Goal: Information Seeking & Learning: Learn about a topic

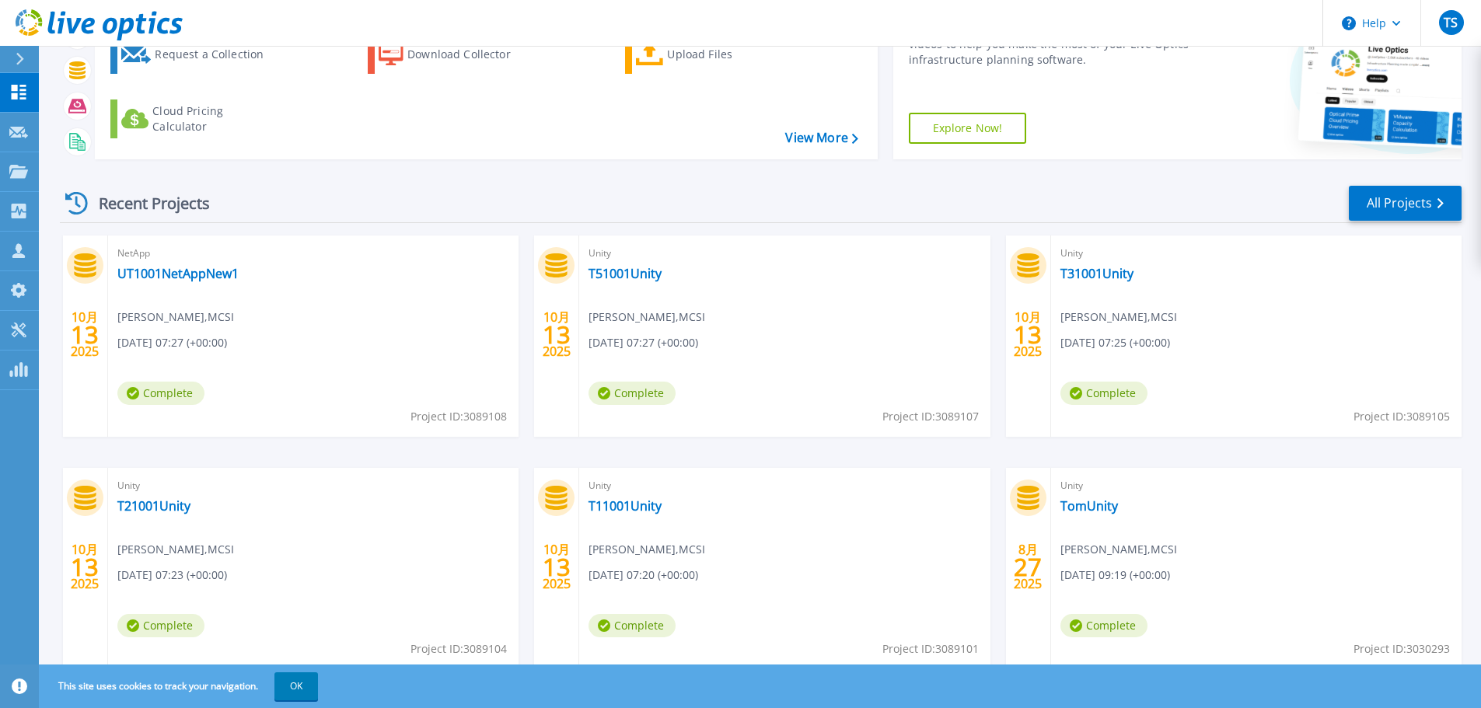
scroll to position [153, 0]
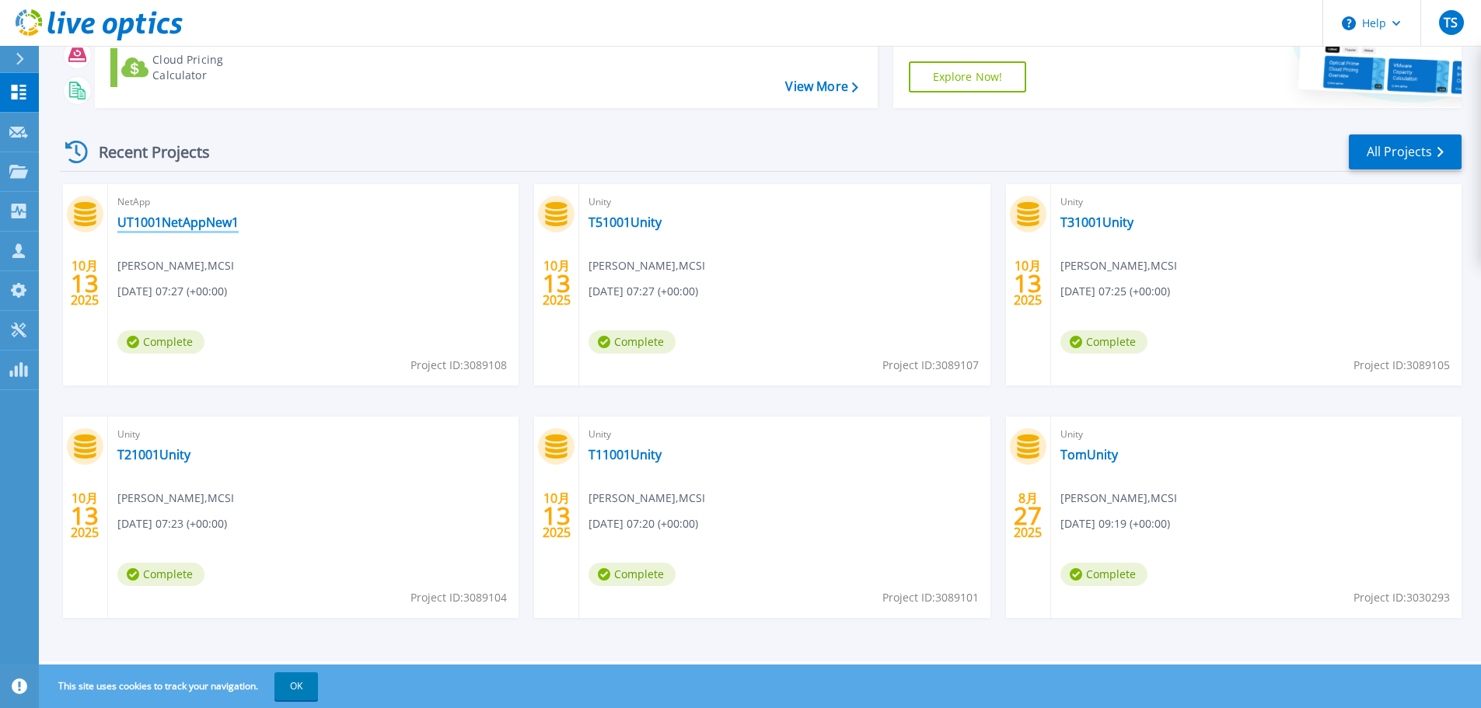
click at [205, 225] on link "UT1001NetAppNew1" at bounding box center [177, 223] width 121 height 16
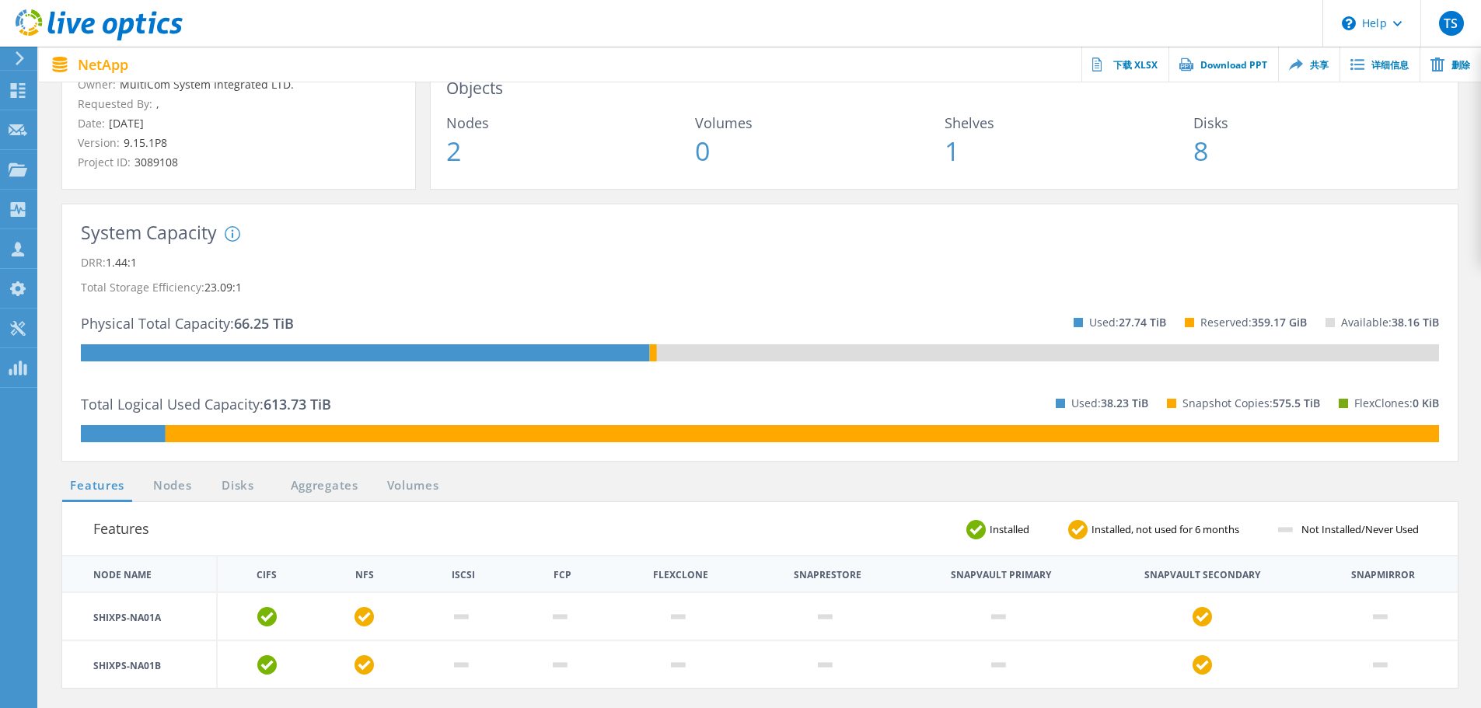
scroll to position [233, 0]
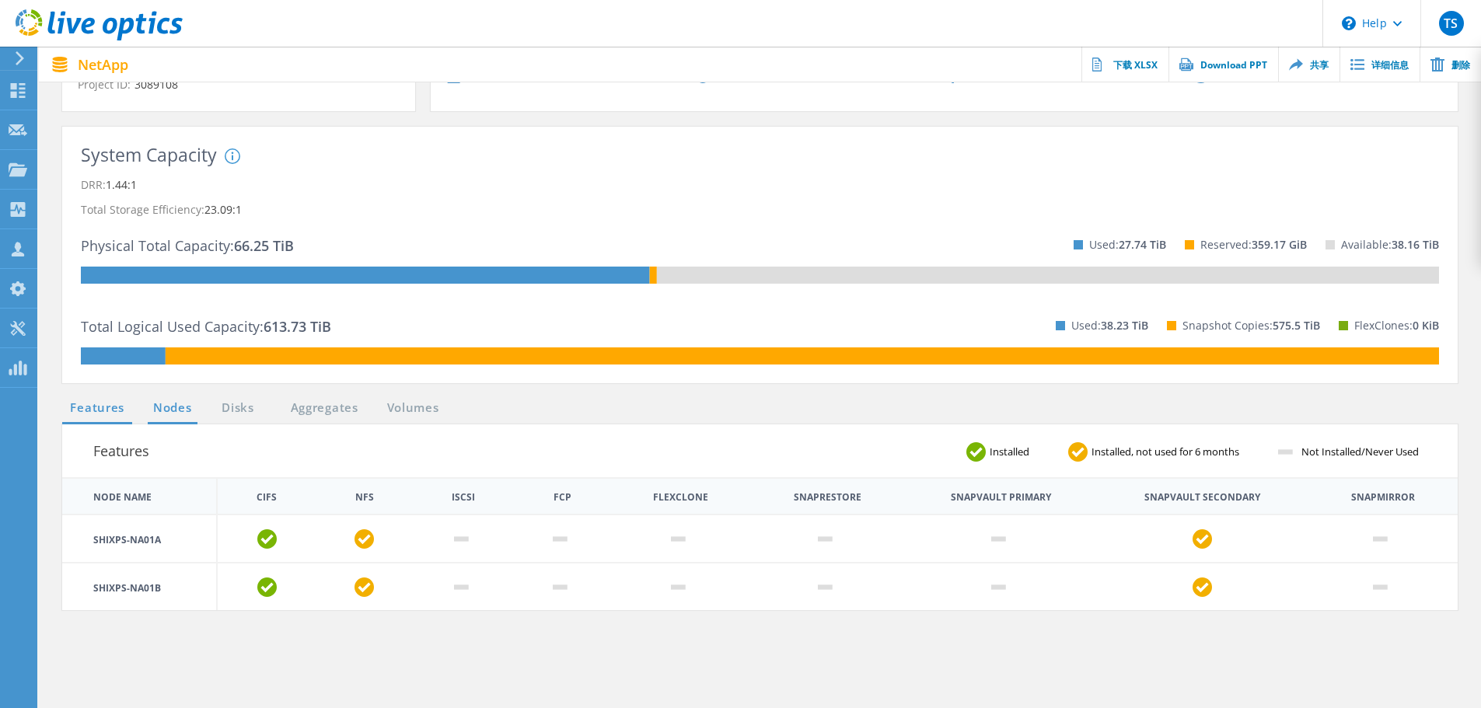
click at [182, 408] on link "Nodes" at bounding box center [173, 408] width 50 height 19
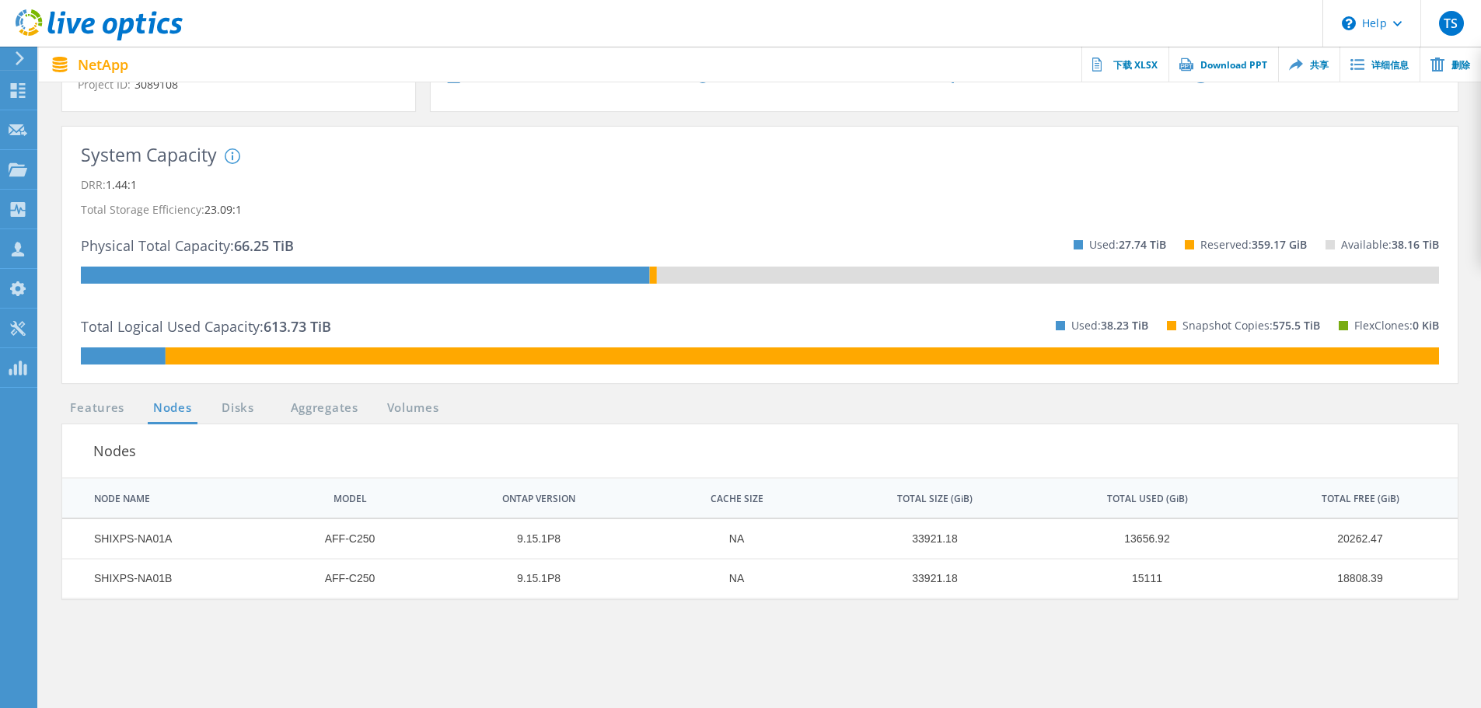
click at [279, 397] on div "System Capacity System DRR represents DRR w/o SnapShots and FlexClones for newe…" at bounding box center [760, 263] width 1427 height 272
click at [257, 405] on link "Disks" at bounding box center [238, 408] width 42 height 19
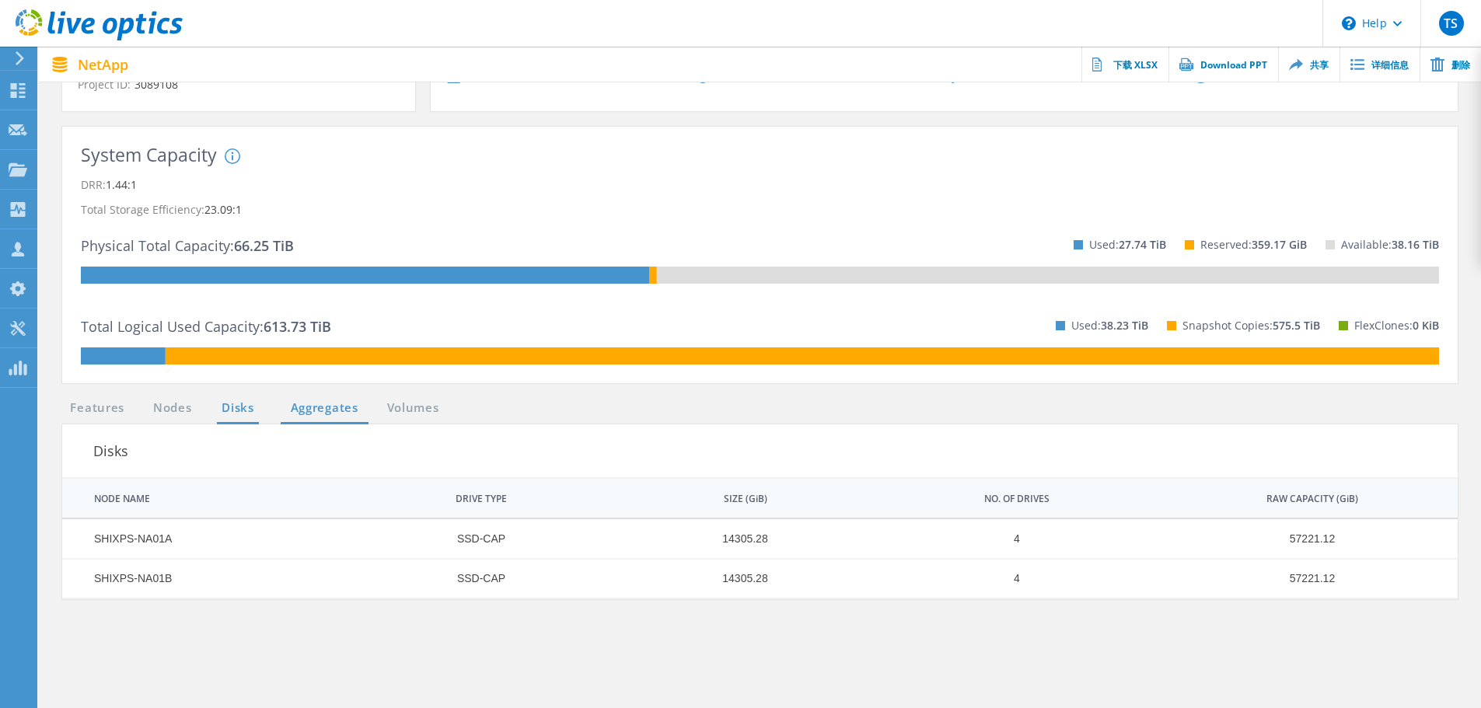
click at [310, 399] on link "Aggregates" at bounding box center [325, 408] width 88 height 19
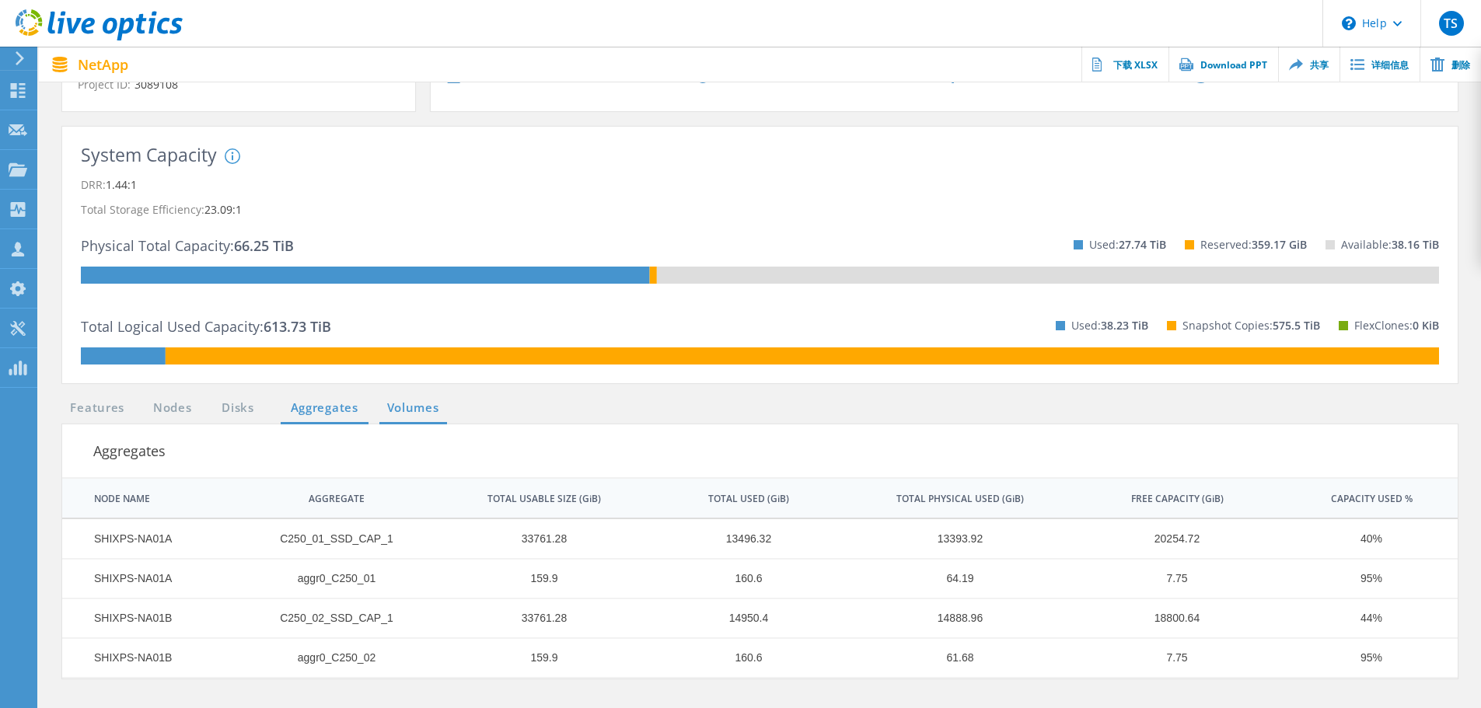
click at [438, 405] on link "Volumes" at bounding box center [413, 408] width 68 height 19
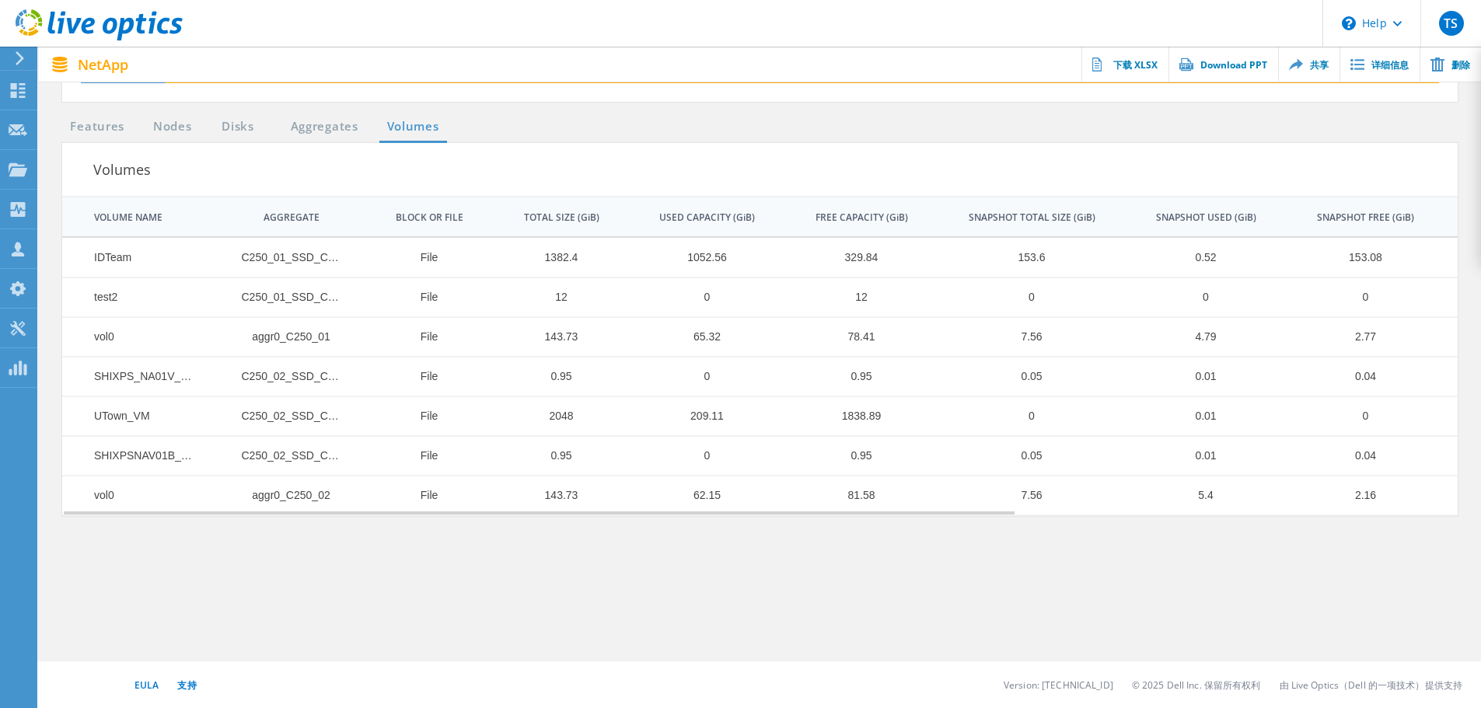
scroll to position [437, 0]
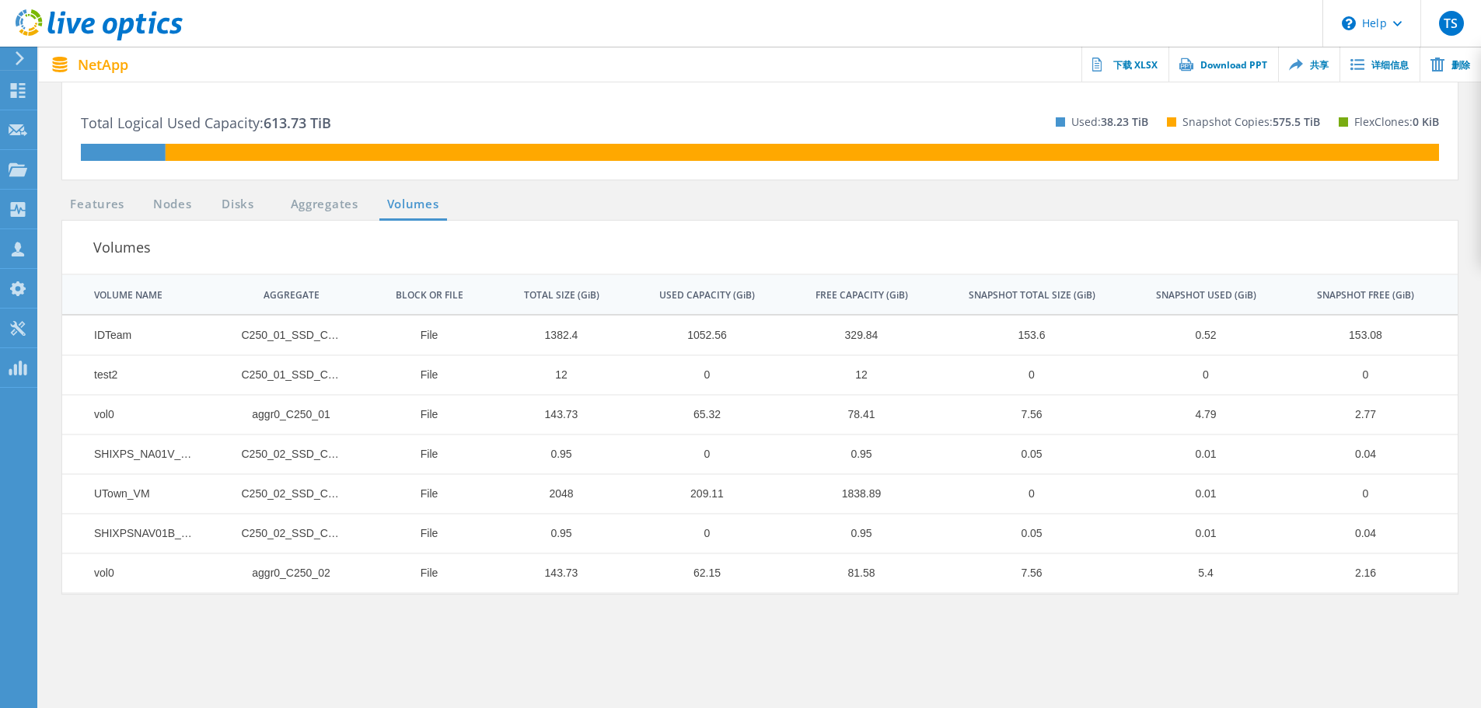
click at [328, 191] on div "System Capacity System DRR represents DRR w/o SnapShots and FlexClones for newe…" at bounding box center [760, 59] width 1427 height 272
click at [313, 210] on link "Aggregates" at bounding box center [325, 204] width 88 height 19
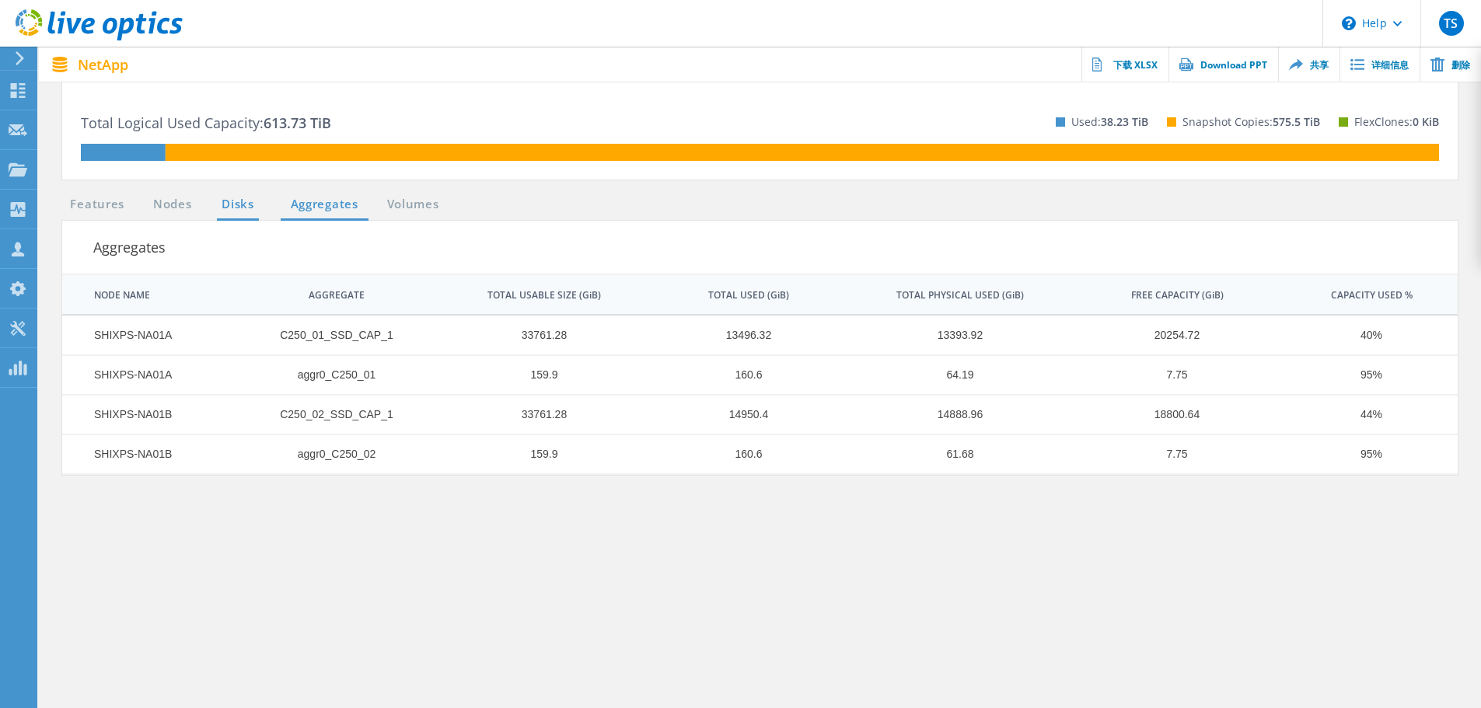
click at [237, 206] on link "Disks" at bounding box center [238, 204] width 42 height 19
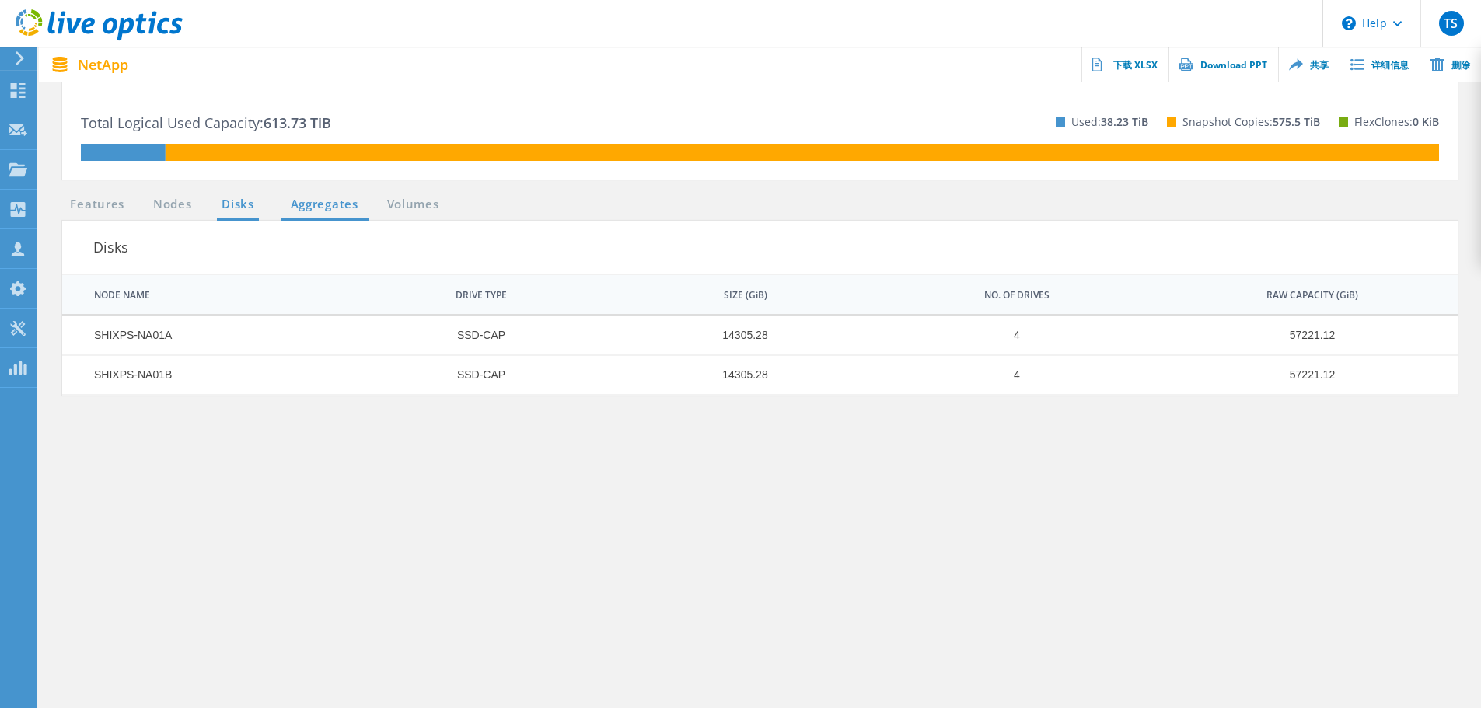
click at [326, 208] on link "Aggregates" at bounding box center [325, 204] width 88 height 19
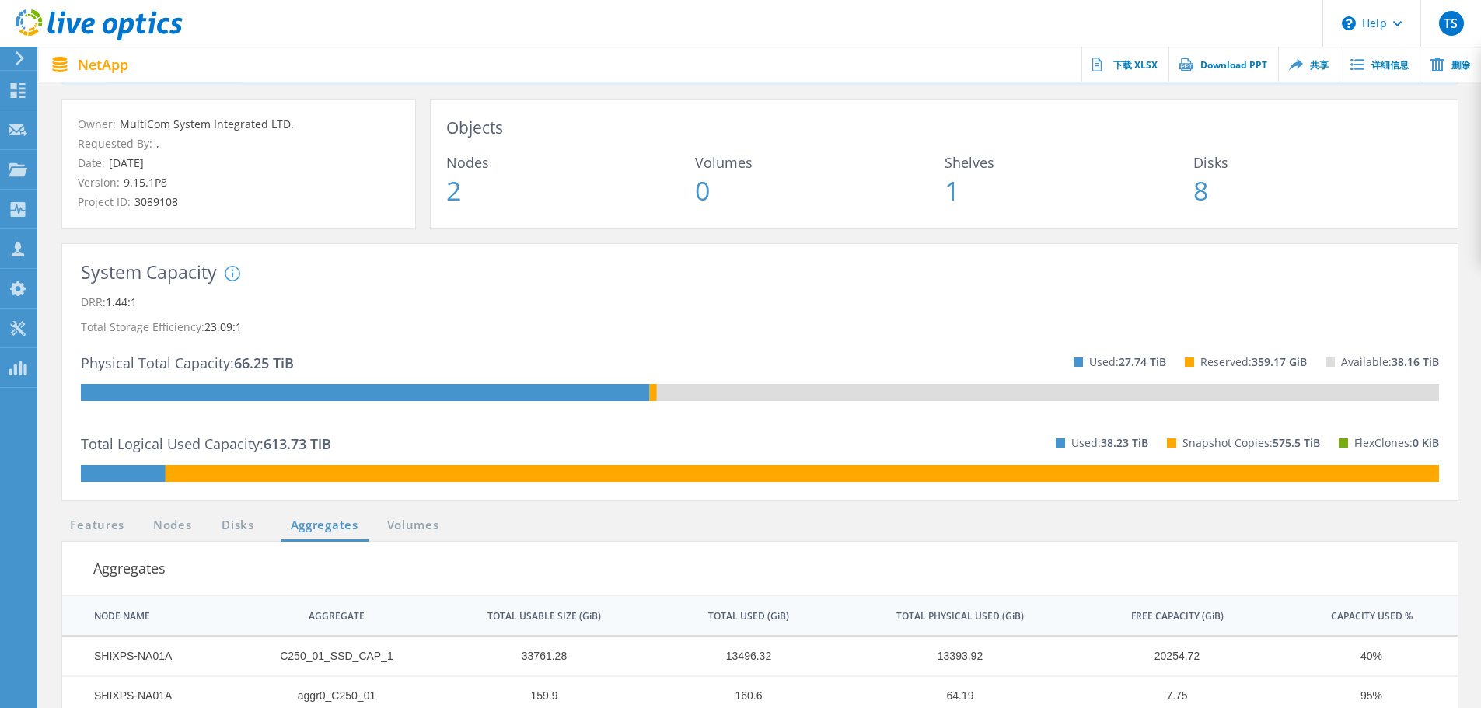
scroll to position [126, 0]
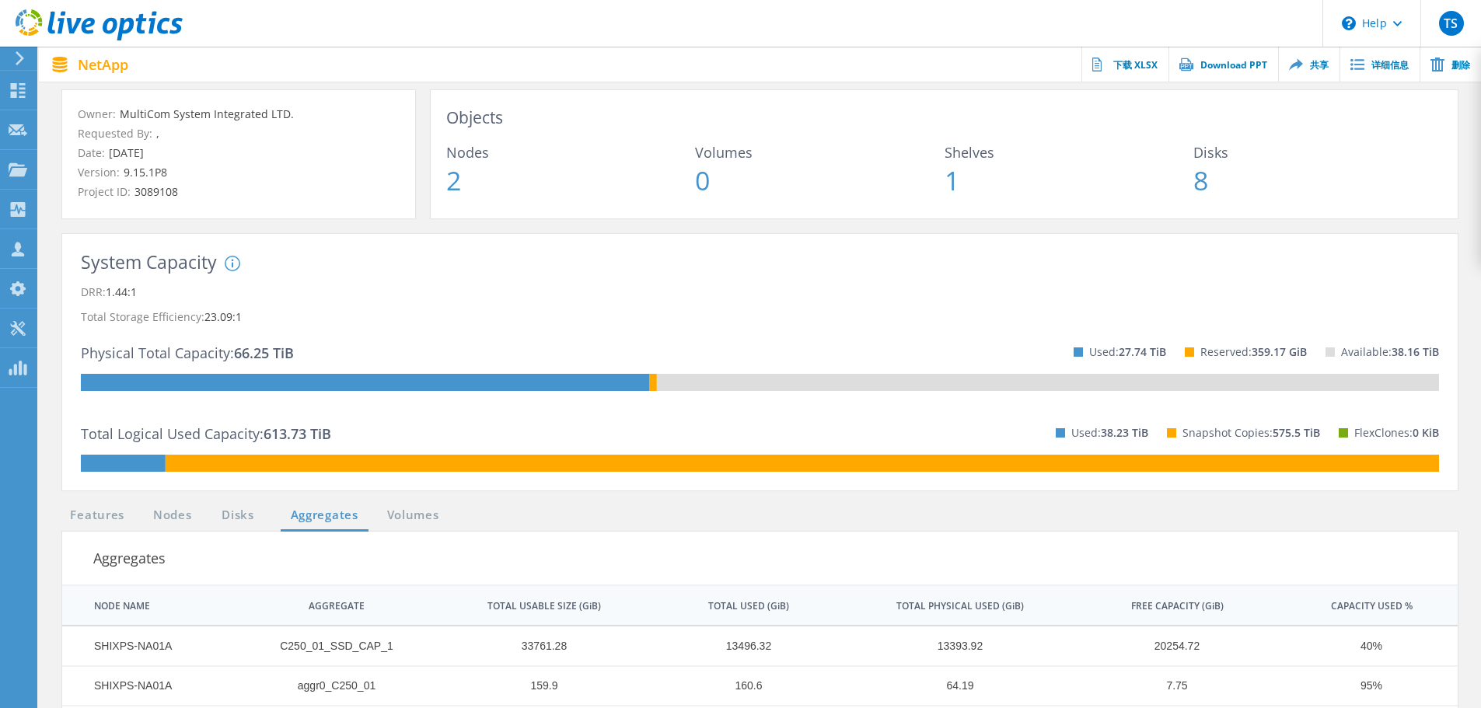
click at [411, 505] on div "System Capacity System DRR represents DRR w/o SnapShots and FlexClones for newe…" at bounding box center [760, 370] width 1427 height 272
click at [405, 512] on link "Volumes" at bounding box center [413, 515] width 68 height 19
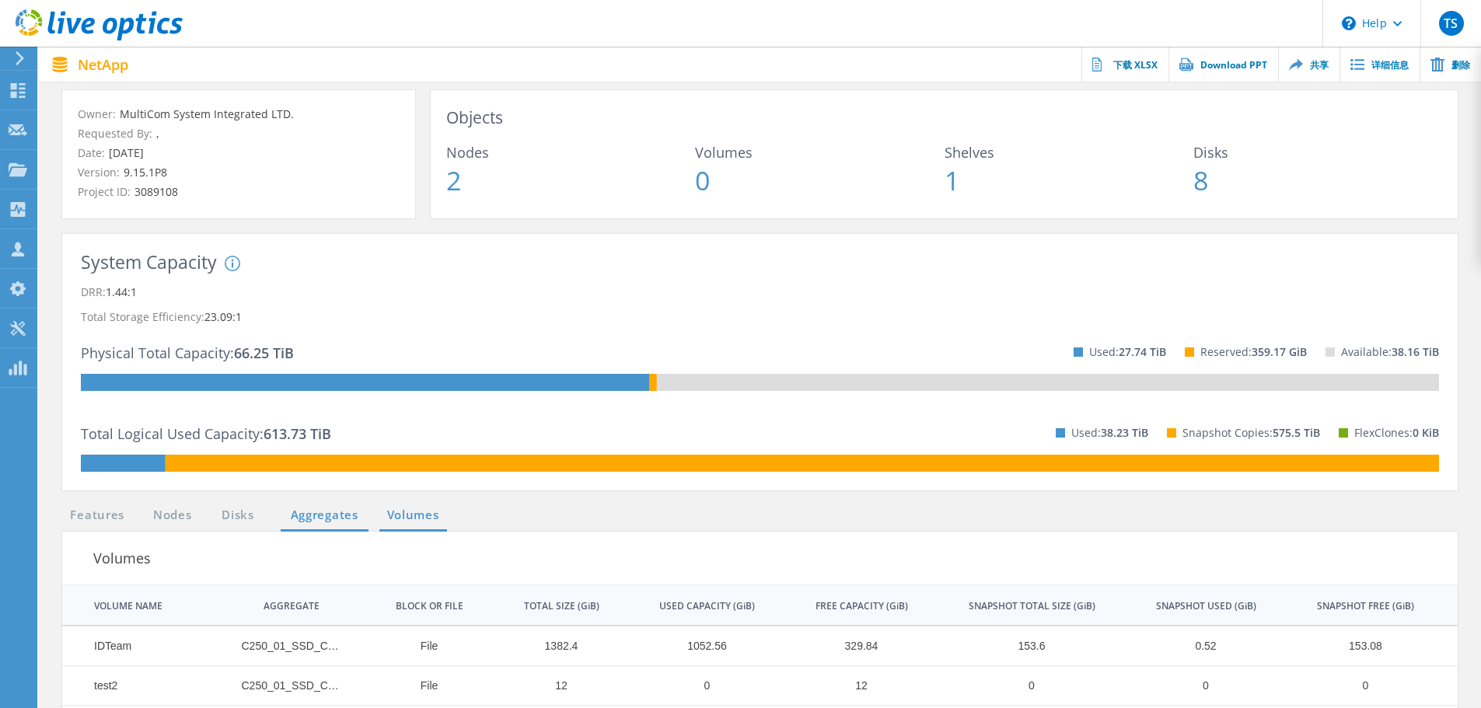
click at [328, 522] on link "Aggregates" at bounding box center [325, 515] width 88 height 19
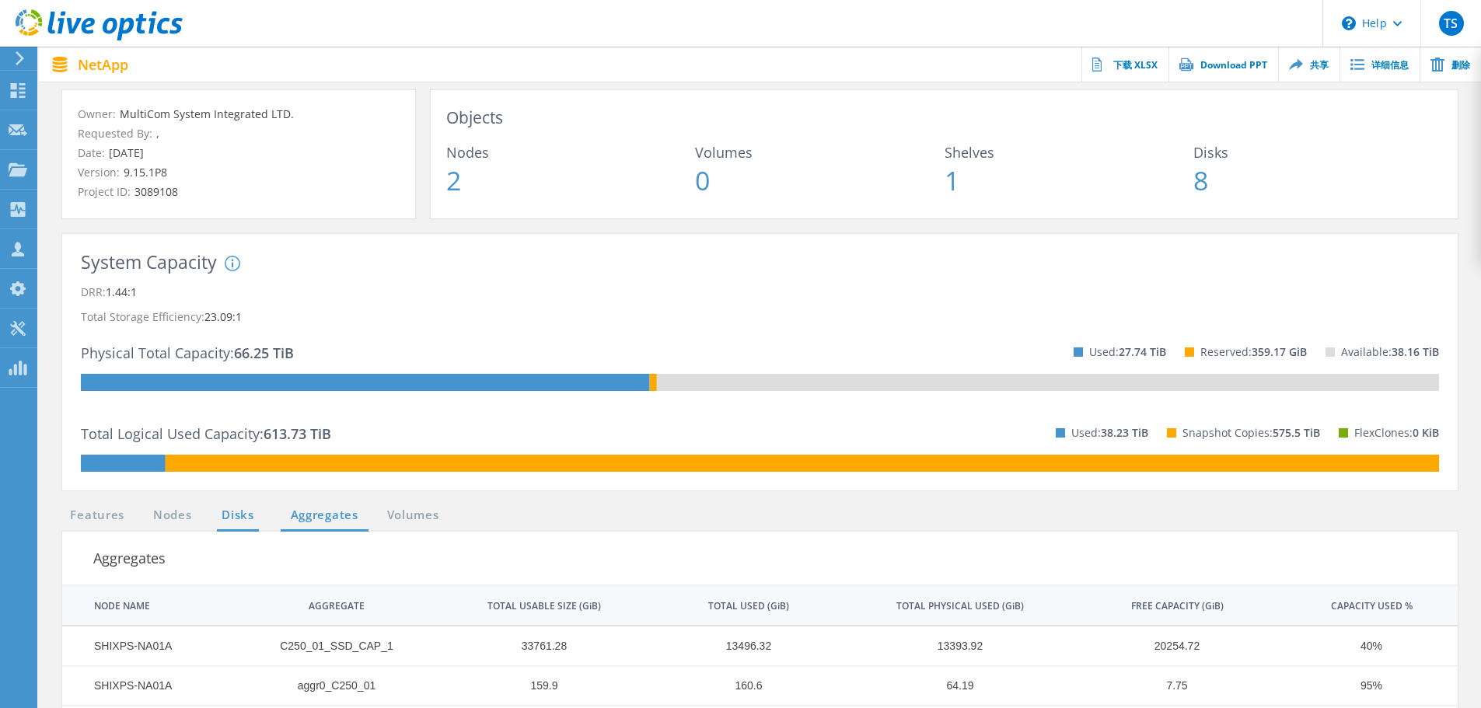
click at [221, 509] on link "Disks" at bounding box center [238, 515] width 42 height 19
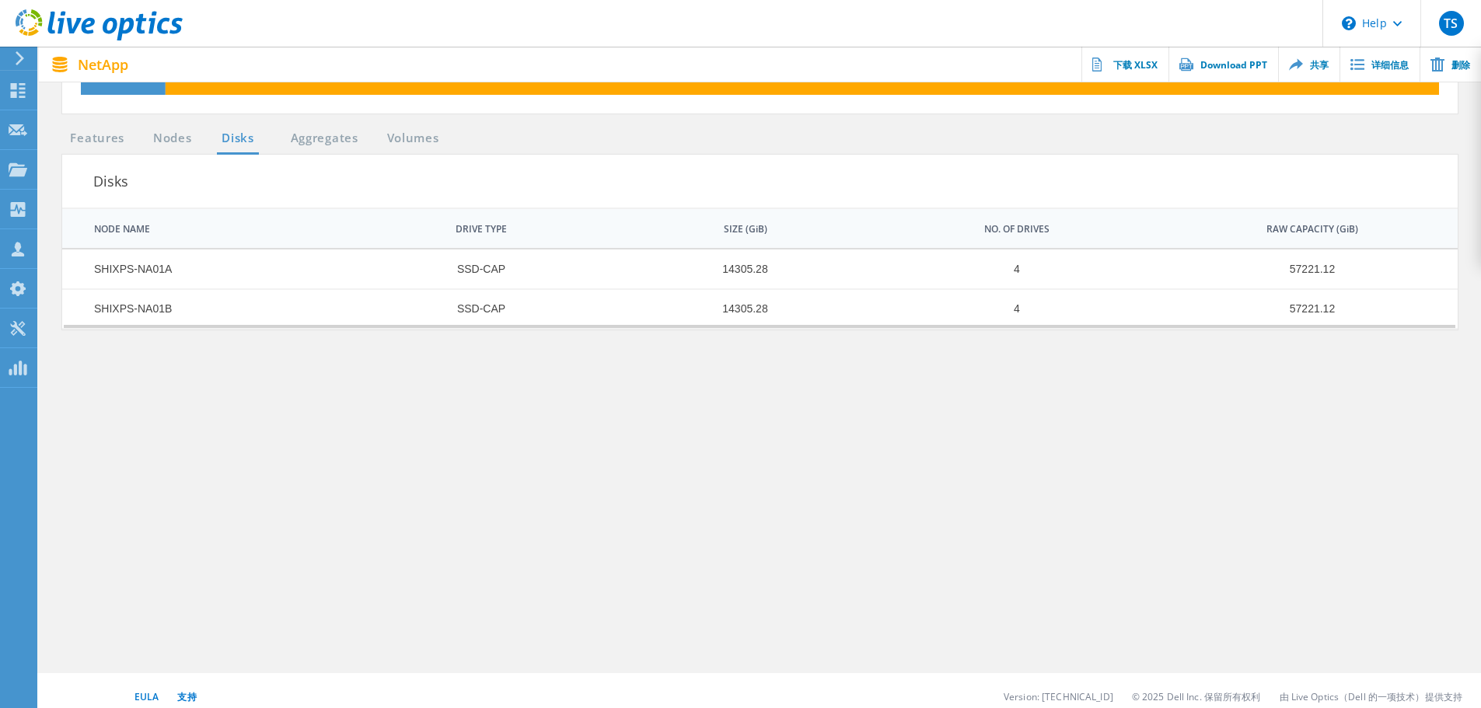
scroll to position [281, 0]
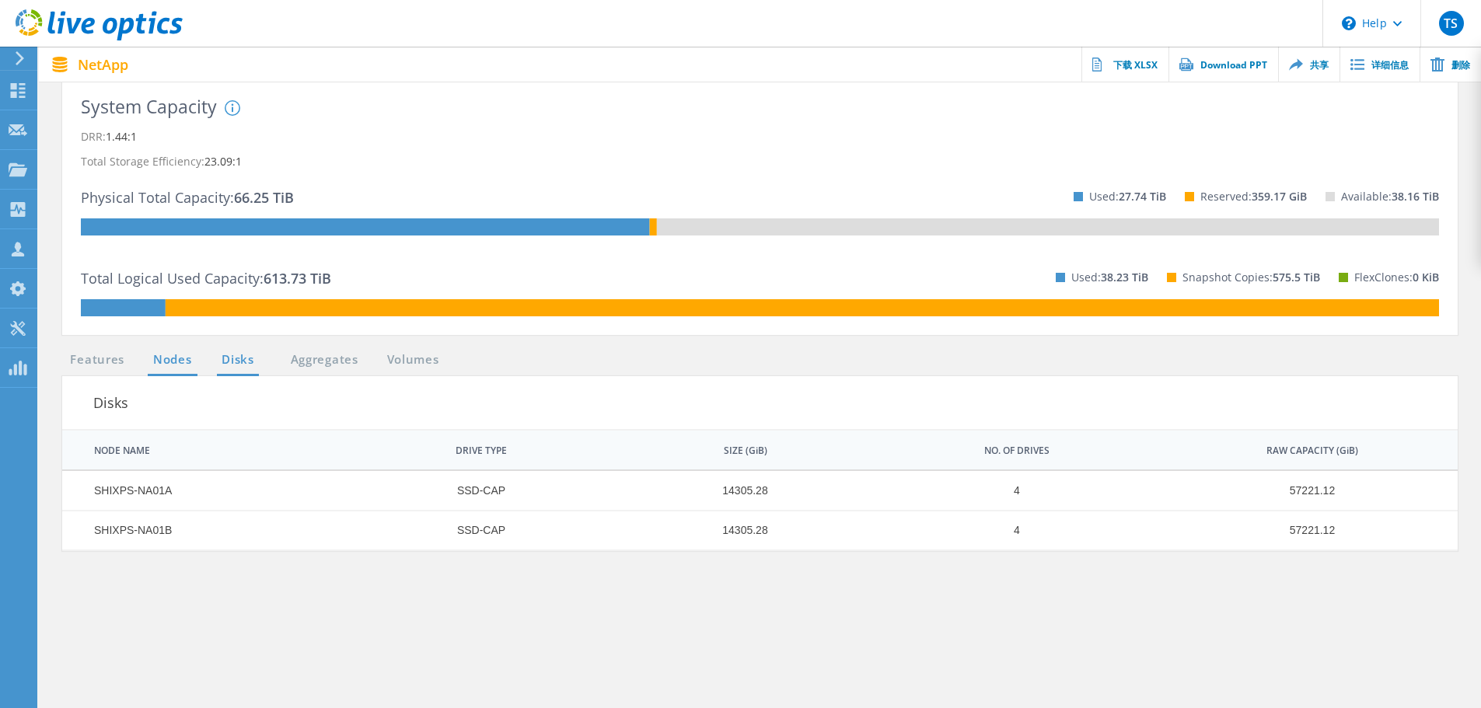
click at [169, 358] on link "Nodes" at bounding box center [173, 360] width 50 height 19
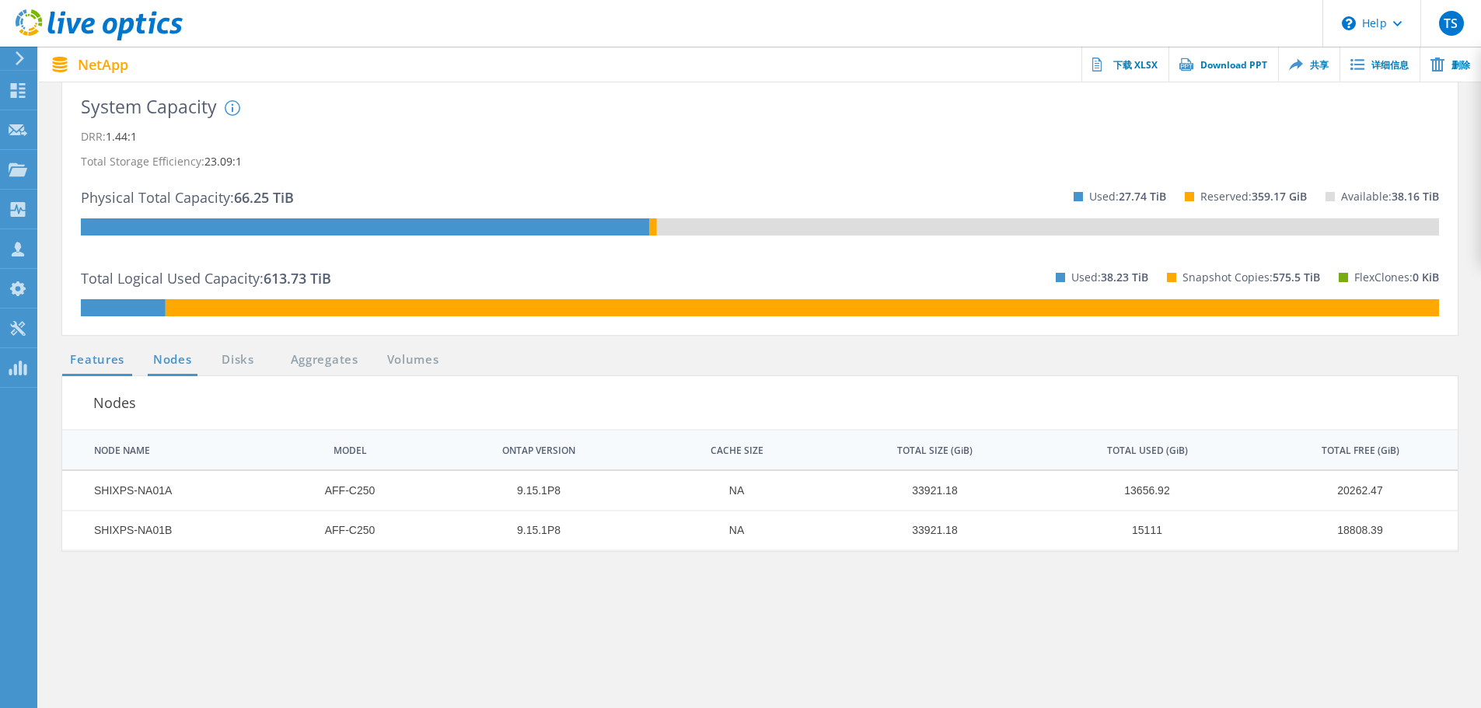
click at [124, 355] on link "Features" at bounding box center [97, 360] width 70 height 19
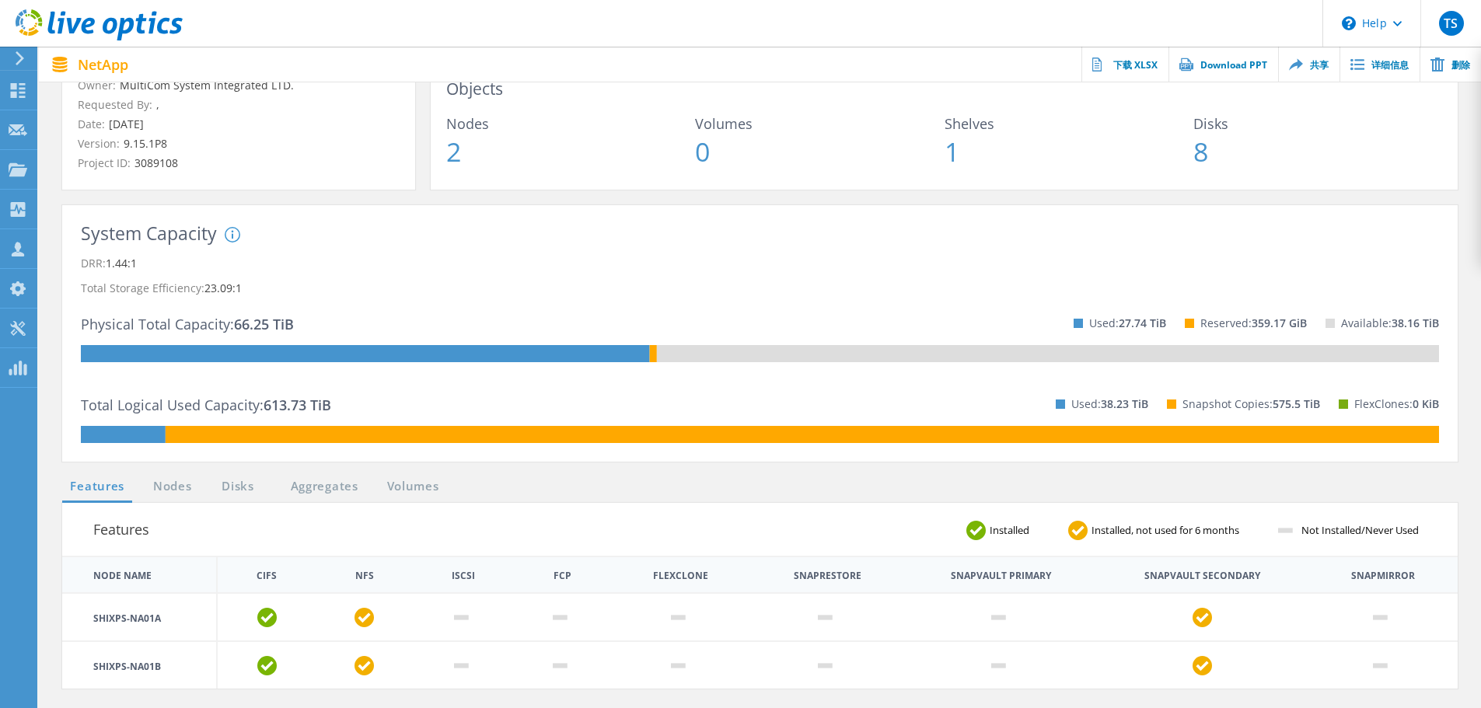
scroll to position [48, 0]
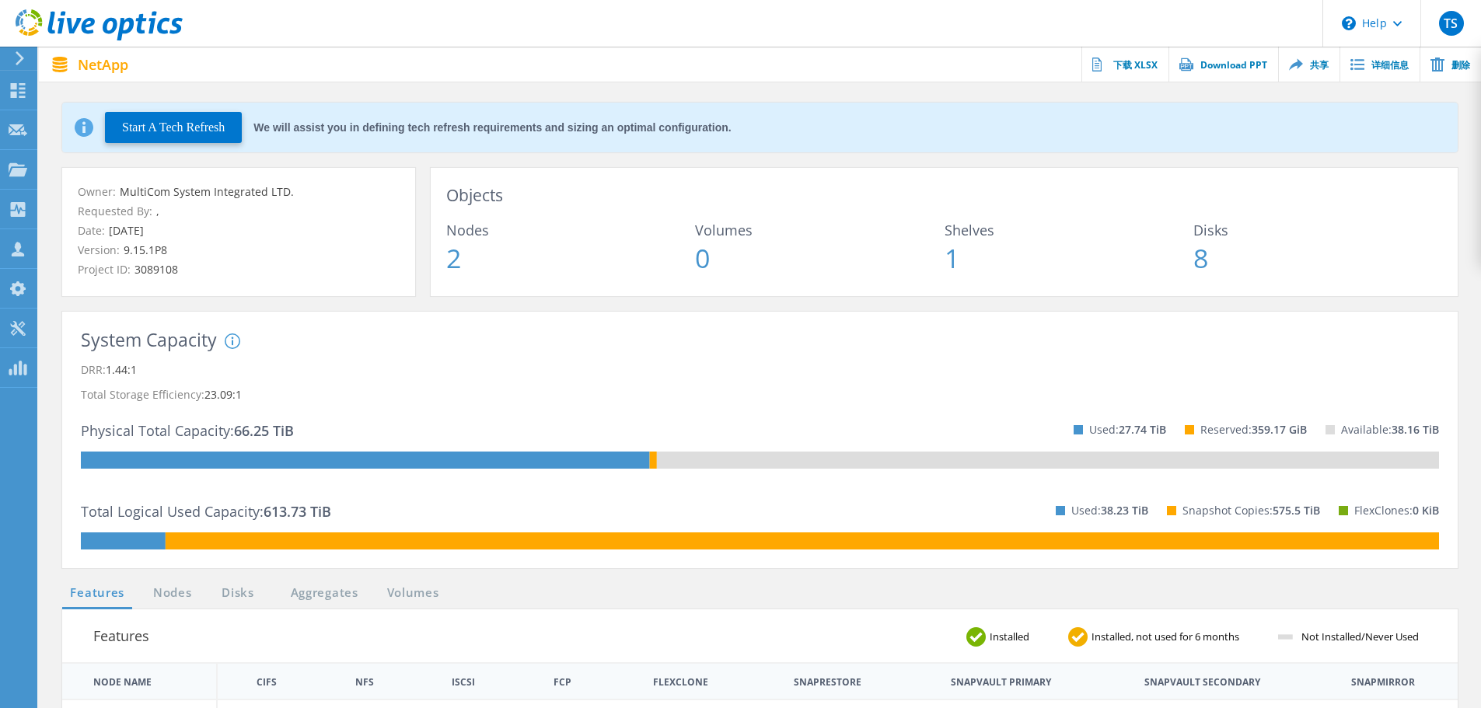
click at [421, 583] on div "System Capacity System DRR represents DRR w/o SnapShots and FlexClones for newe…" at bounding box center [760, 448] width 1427 height 272
click at [430, 589] on link "Volumes" at bounding box center [413, 593] width 68 height 19
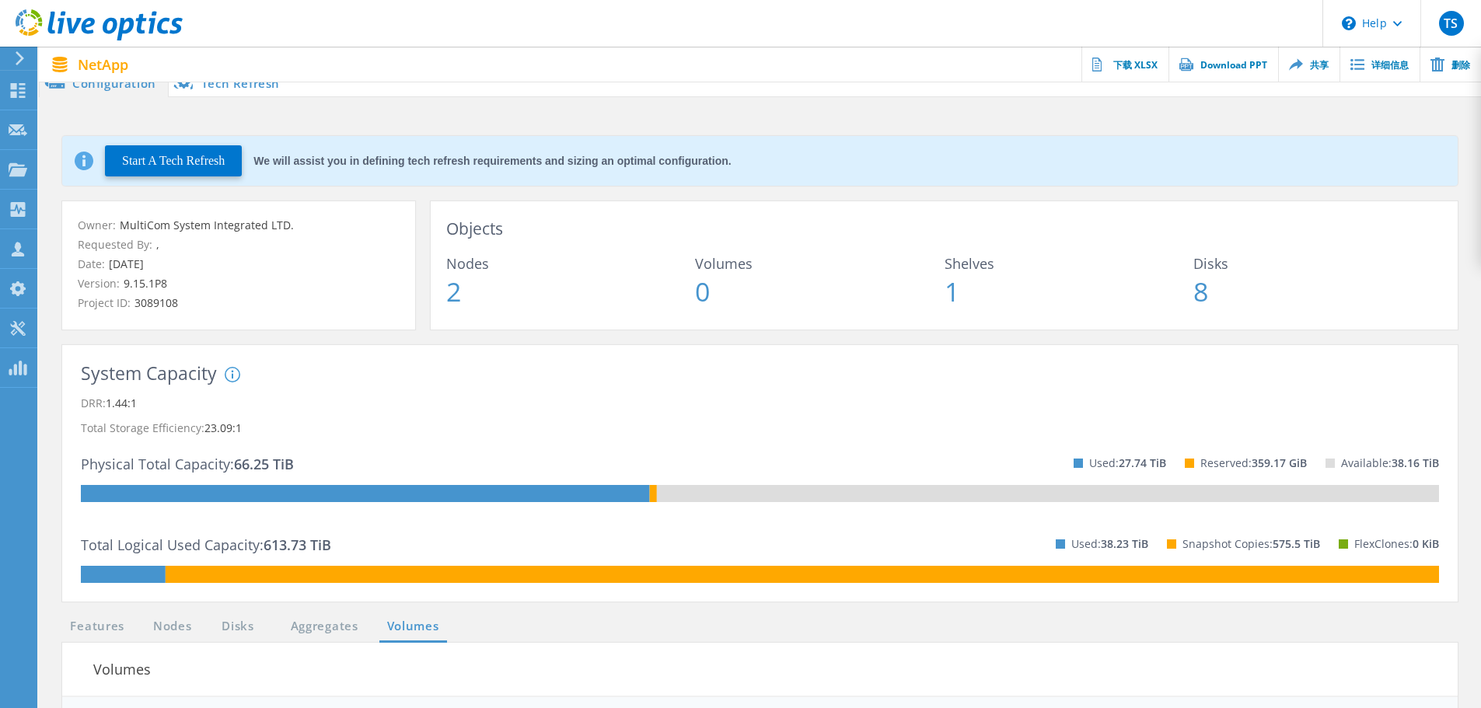
scroll to position [0, 0]
